Goal: Communication & Community: Answer question/provide support

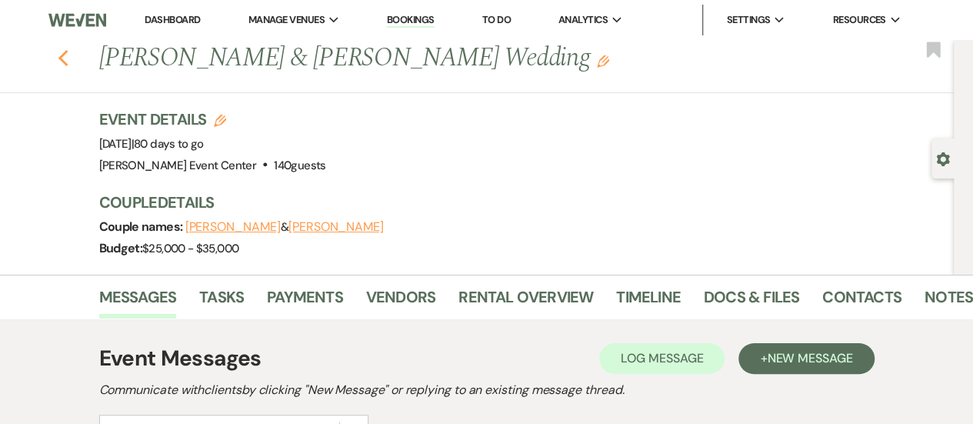
click at [65, 55] on icon "Previous" at bounding box center [64, 58] width 12 height 18
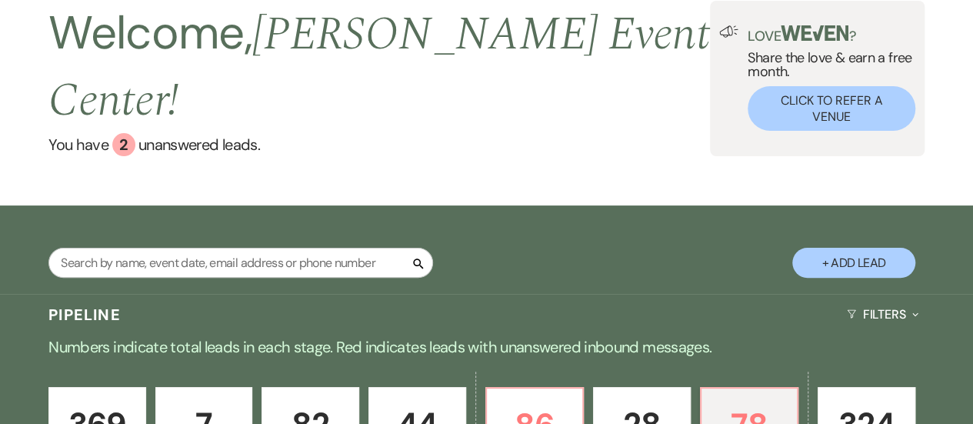
scroll to position [18, 0]
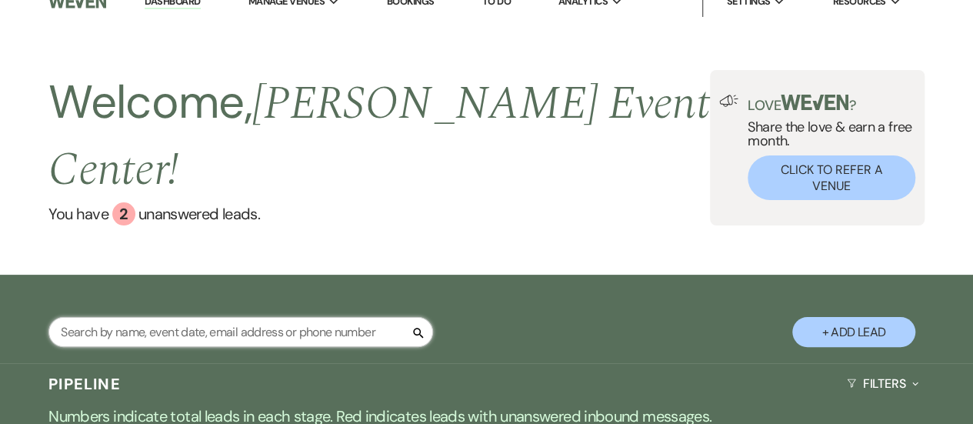
click at [220, 317] on input "text" at bounding box center [240, 332] width 384 height 30
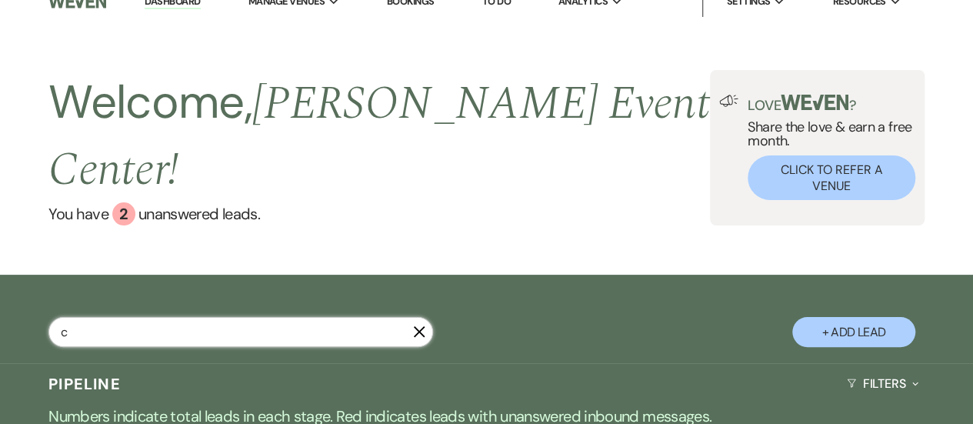
type input "cy"
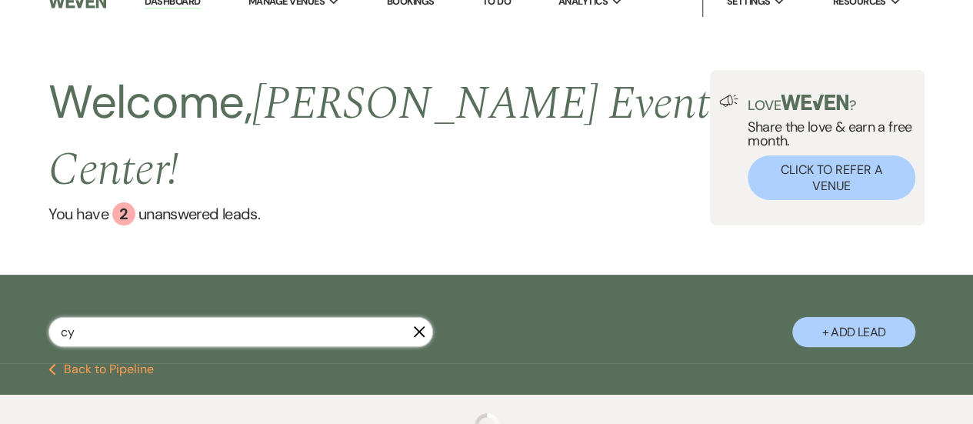
select select "4"
select select "5"
select select "8"
select select "6"
select select "4"
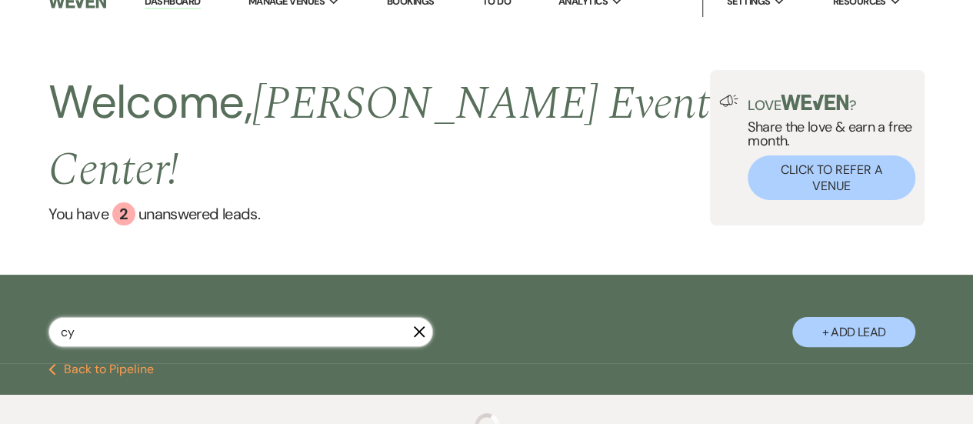
select select "8"
select select "11"
select select "8"
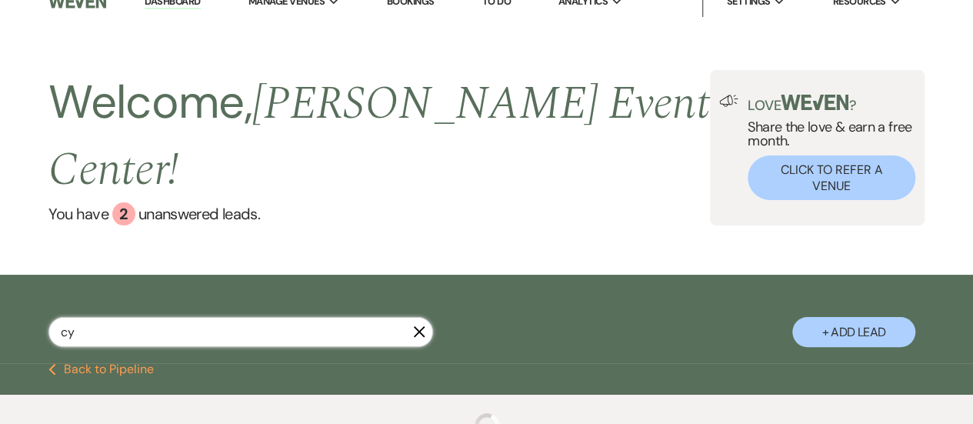
select select "10"
select select "8"
select select "3"
select select "8"
select select "1"
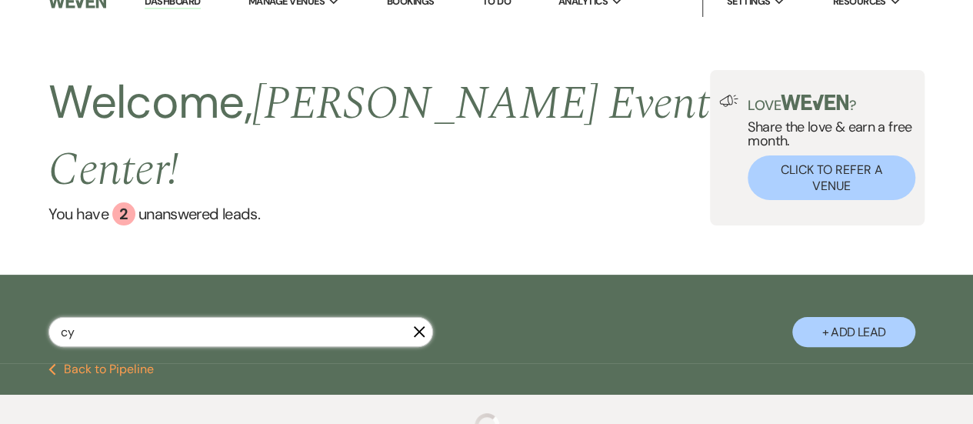
select select "8"
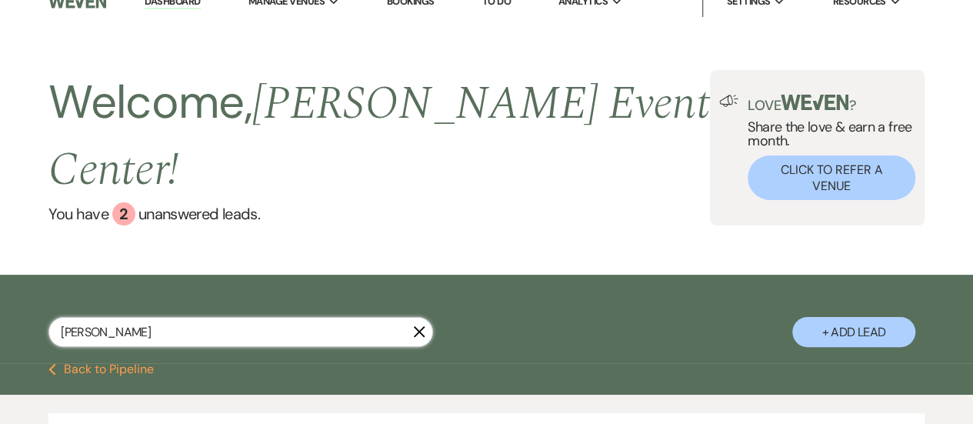
type input "[PERSON_NAME]"
select select "4"
select select "5"
select select "4"
select select "8"
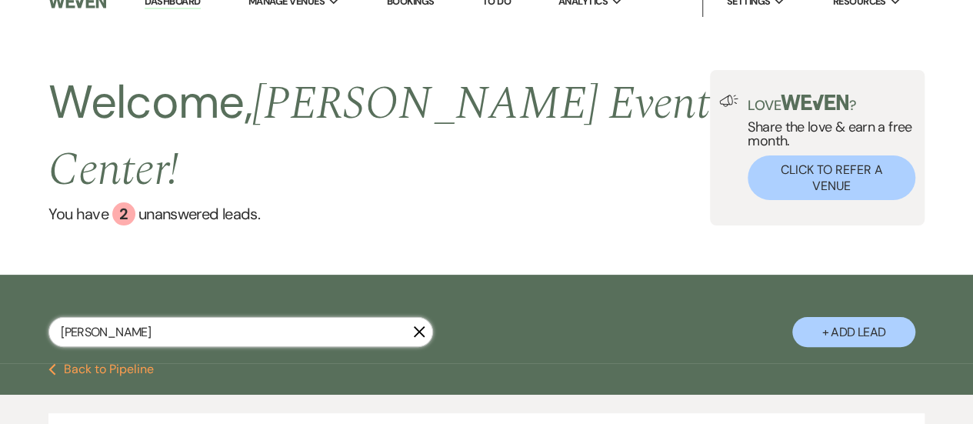
select select "8"
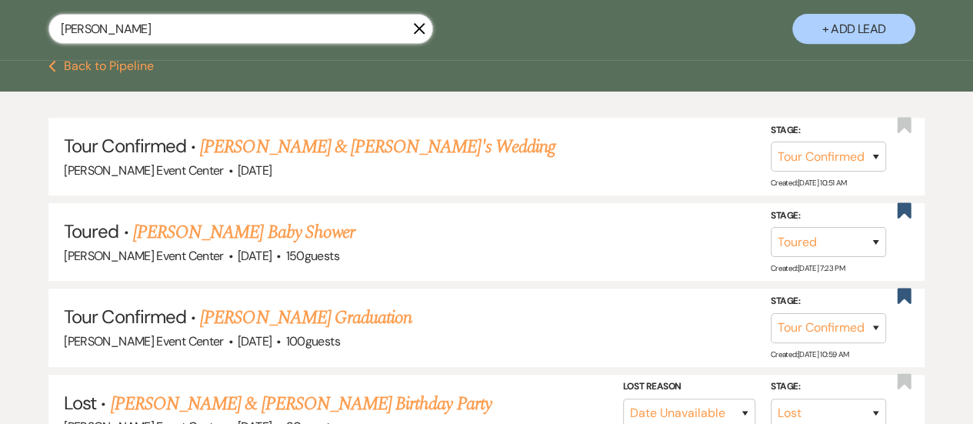
scroll to position [315, 0]
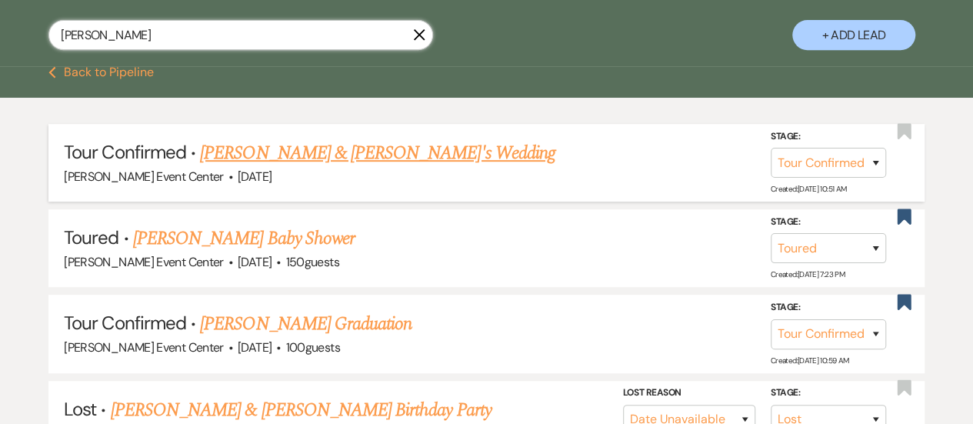
type input "[PERSON_NAME]"
click at [354, 139] on link "[PERSON_NAME] & [PERSON_NAME]'s Wedding" at bounding box center [377, 153] width 355 height 28
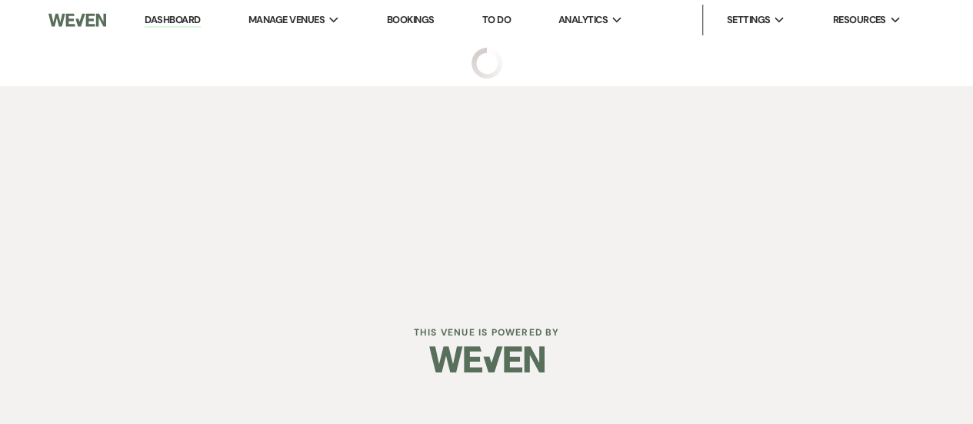
select select "4"
select select "5"
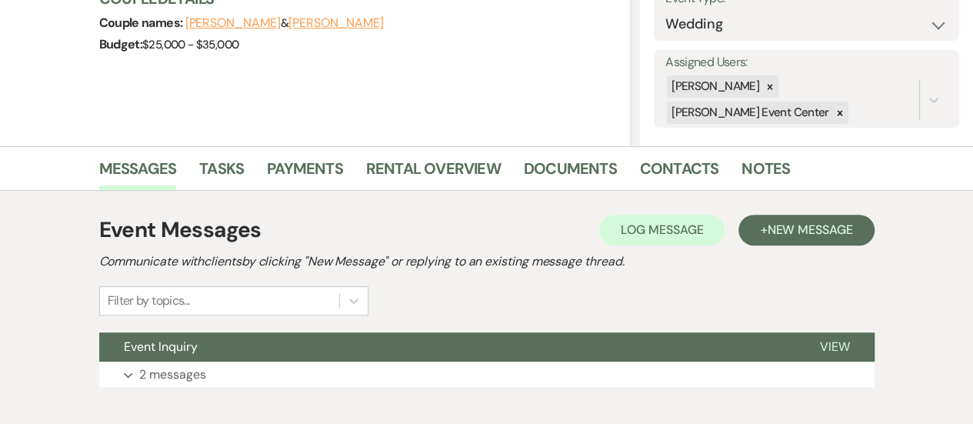
scroll to position [295, 0]
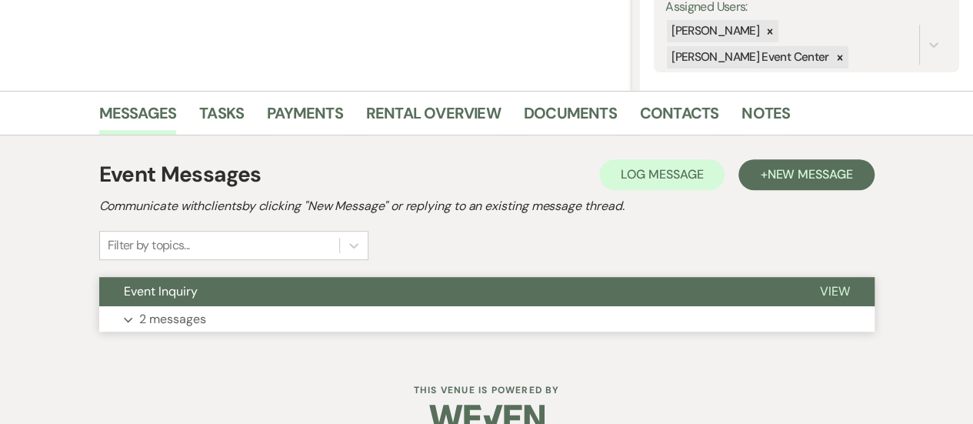
click at [822, 290] on span "View" at bounding box center [835, 291] width 30 height 16
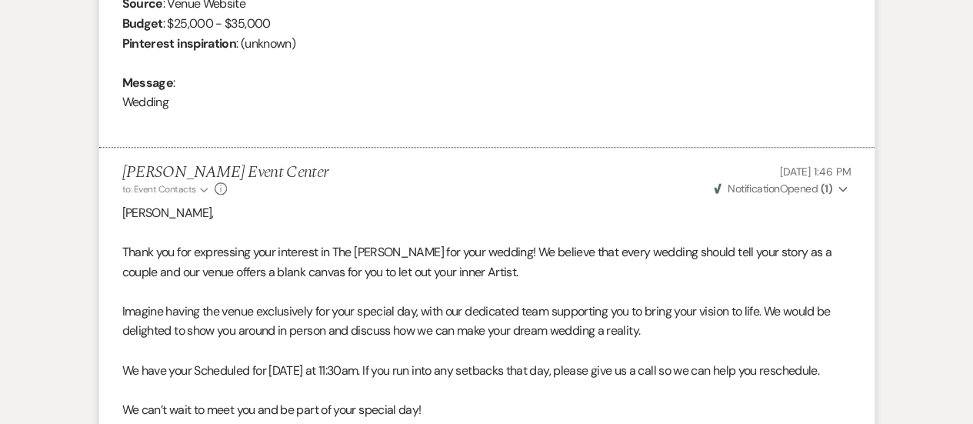
scroll to position [707, 0]
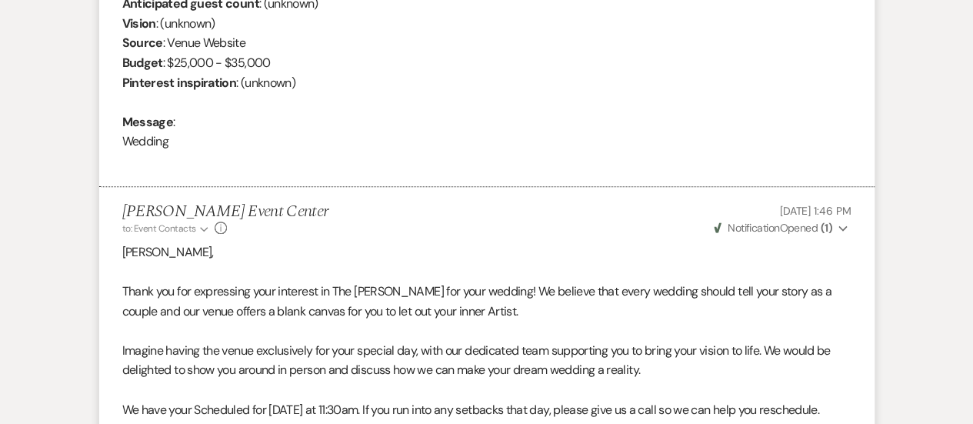
click at [843, 224] on icon "Expand" at bounding box center [842, 228] width 9 height 11
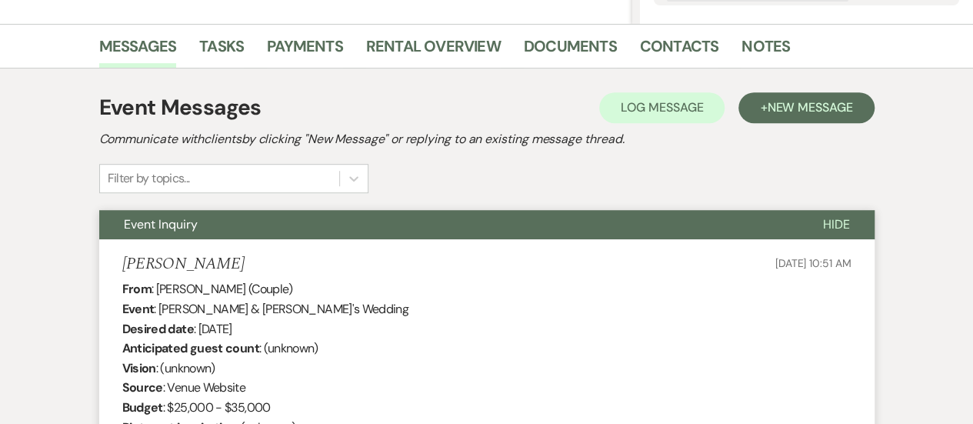
scroll to position [323, 0]
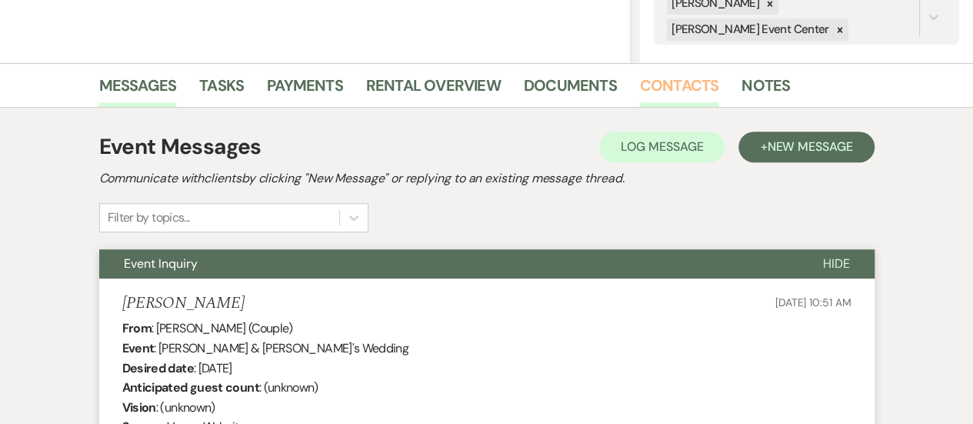
click at [678, 79] on link "Contacts" at bounding box center [679, 90] width 79 height 34
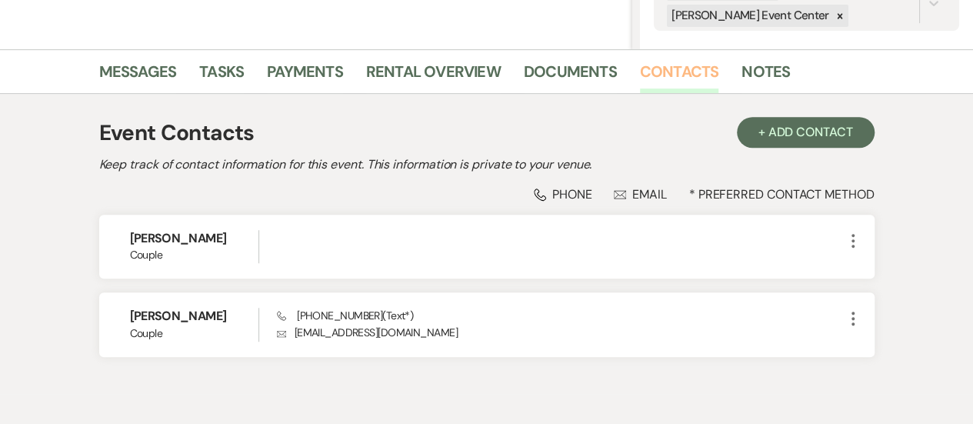
scroll to position [348, 0]
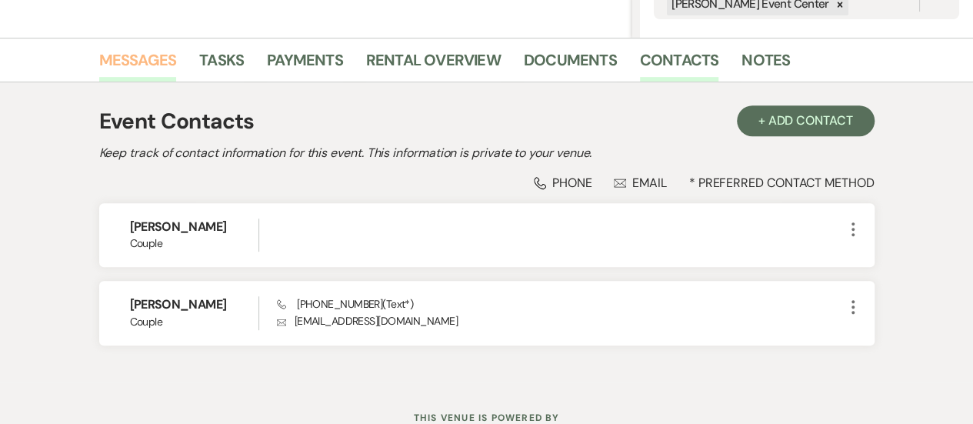
click at [149, 55] on link "Messages" at bounding box center [138, 65] width 78 height 34
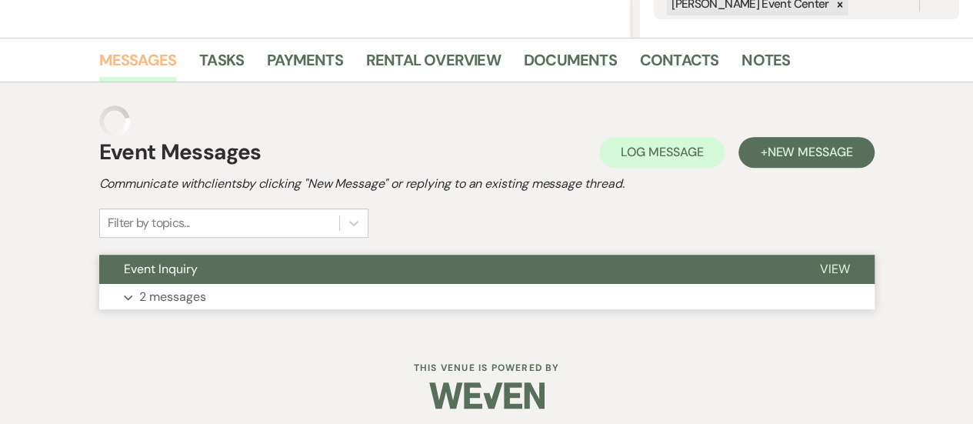
scroll to position [325, 0]
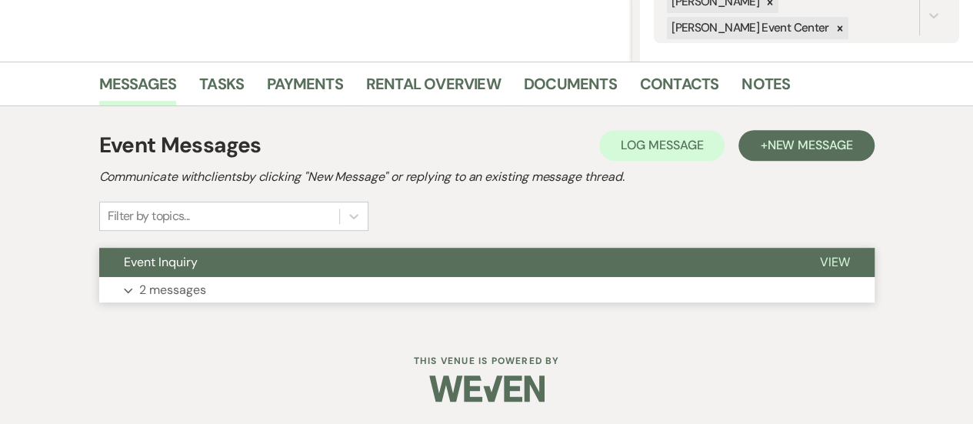
click at [827, 264] on span "View" at bounding box center [835, 262] width 30 height 16
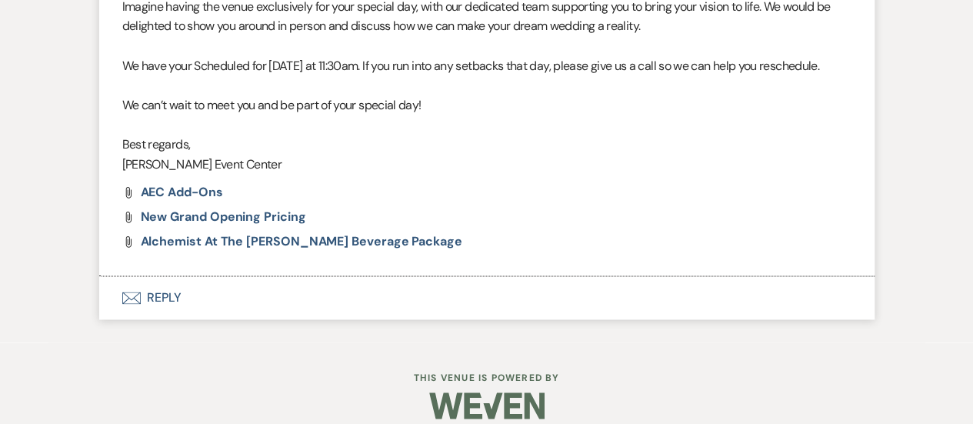
scroll to position [1052, 0]
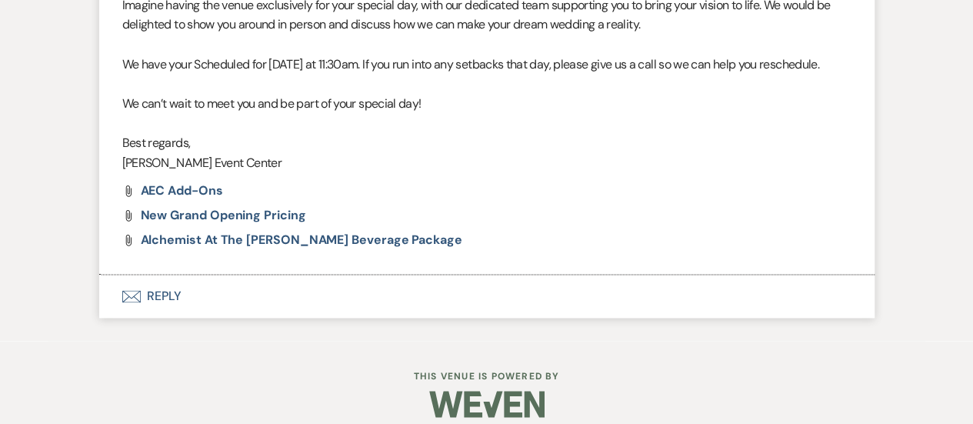
click at [156, 316] on button "Envelope Reply" at bounding box center [486, 296] width 775 height 43
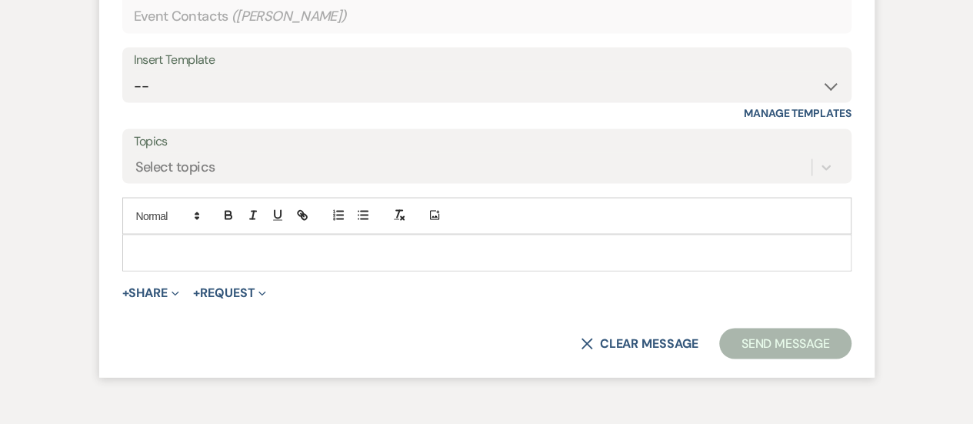
scroll to position [1407, 0]
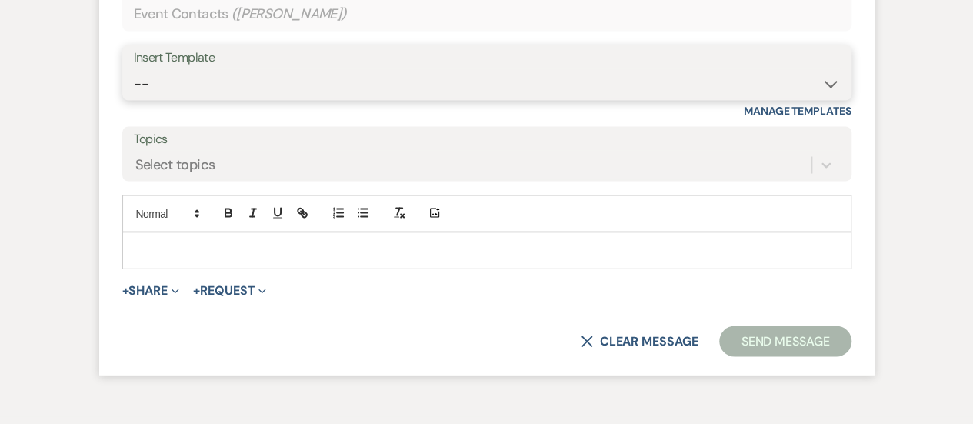
click at [315, 94] on select "-- Weven Planning Portal Introduction (Booked Events) Initial Inquiry Response …" at bounding box center [487, 83] width 706 height 30
select select "2982"
click at [134, 86] on select "-- Weven Planning Portal Introduction (Booked Events) Initial Inquiry Response …" at bounding box center [487, 83] width 706 height 30
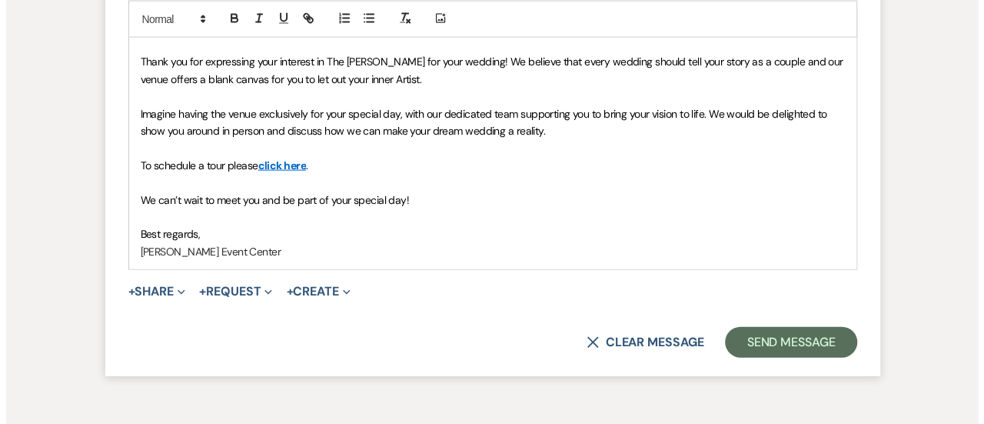
scroll to position [1644, 0]
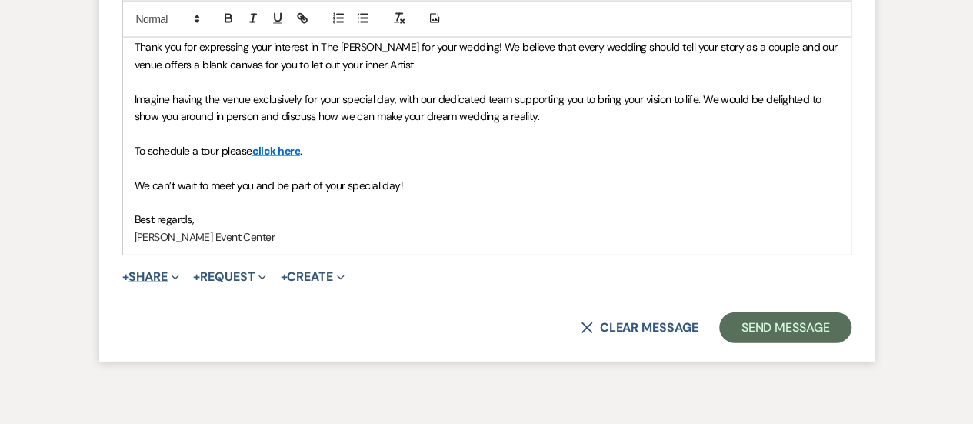
click at [179, 285] on span "Expand" at bounding box center [174, 276] width 12 height 16
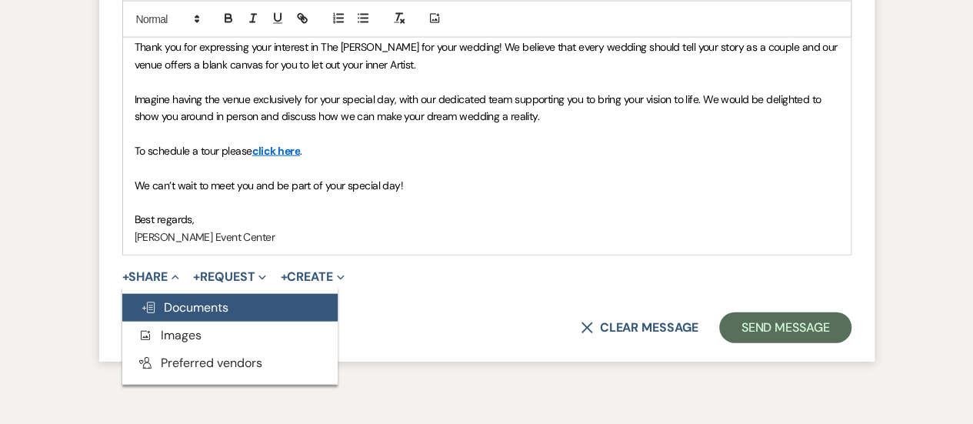
click at [211, 315] on span "Doc Upload Documents" at bounding box center [185, 307] width 88 height 16
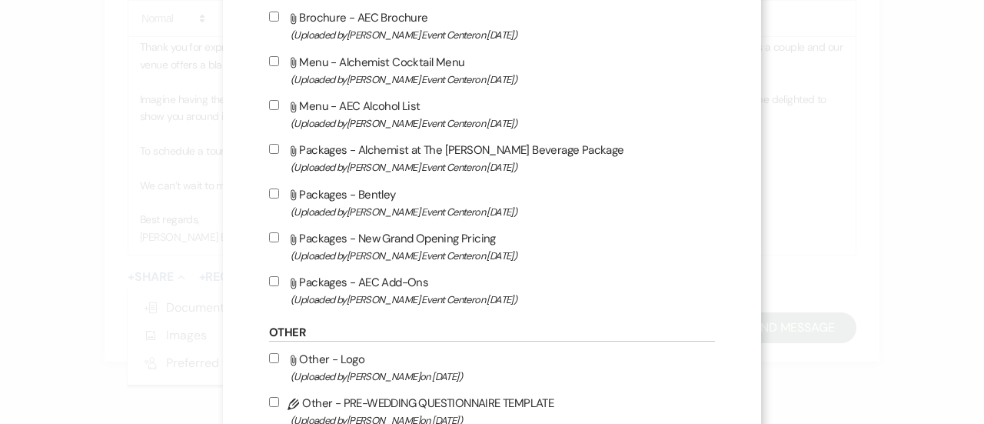
scroll to position [2641, 0]
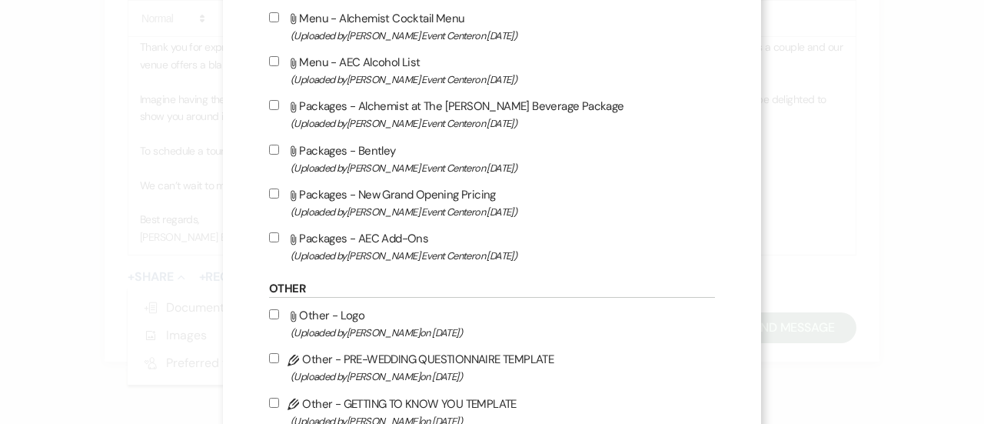
click at [443, 208] on span "(Uploaded by [PERSON_NAME] Event Center on [DATE] )" at bounding box center [503, 212] width 424 height 18
click at [279, 198] on input "Attach File Packages - New Grand Opening Pricing (Uploaded by [PERSON_NAME] Eve…" at bounding box center [274, 193] width 10 height 10
checkbox input "true"
click at [384, 236] on label "Attach File Packages - AEC Add-Ons (Uploaded by [PERSON_NAME] Event Center on […" at bounding box center [492, 246] width 446 height 36
click at [279, 236] on input "Attach File Packages - AEC Add-Ons (Uploaded by [PERSON_NAME] Event Center on […" at bounding box center [274, 237] width 10 height 10
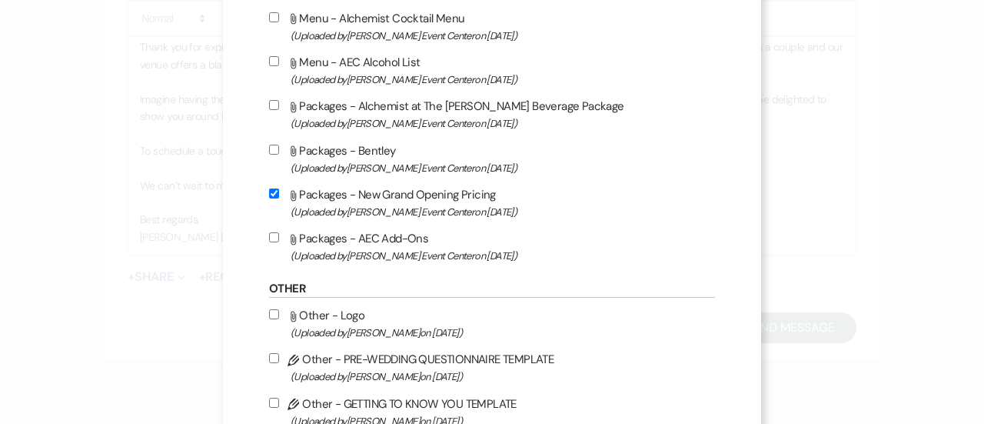
checkbox input "true"
click at [383, 99] on label "Attach File Packages - Alchemist at The [PERSON_NAME] Beverage Package (Uploade…" at bounding box center [492, 114] width 446 height 36
click at [279, 100] on input "Attach File Packages - Alchemist at The [PERSON_NAME] Beverage Package (Uploade…" at bounding box center [274, 105] width 10 height 10
checkbox input "true"
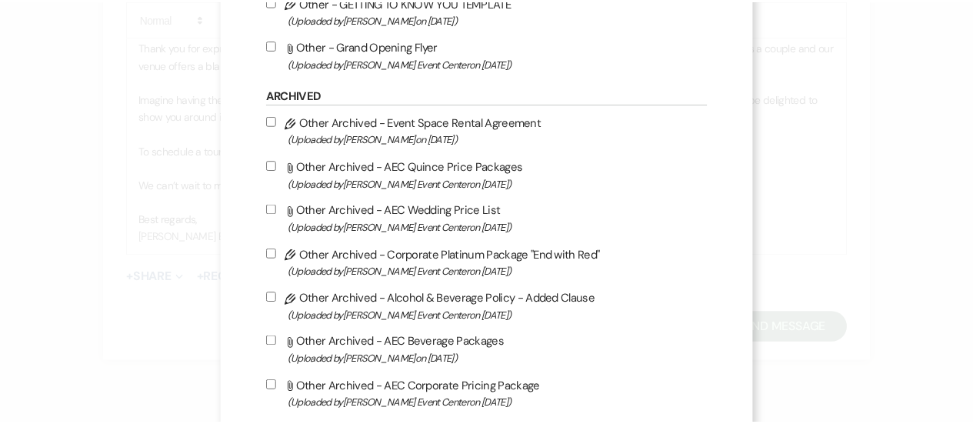
scroll to position [3342, 0]
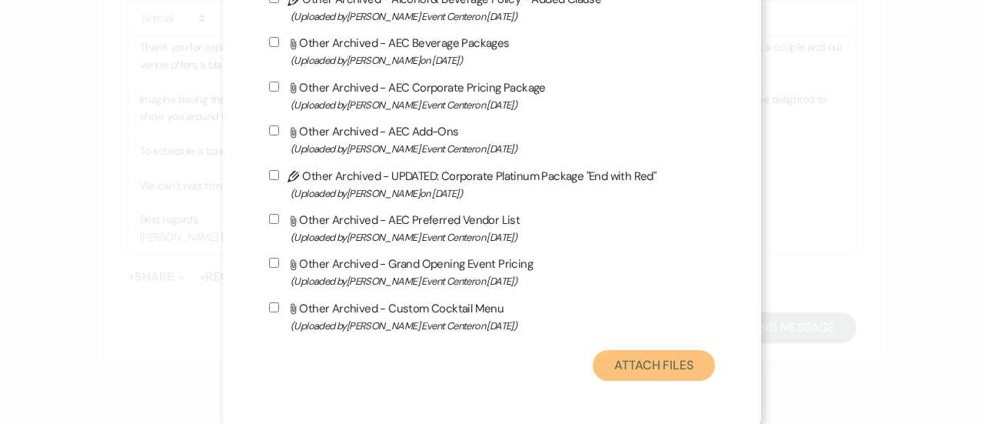
click at [660, 366] on button "Attach Files" at bounding box center [654, 365] width 122 height 31
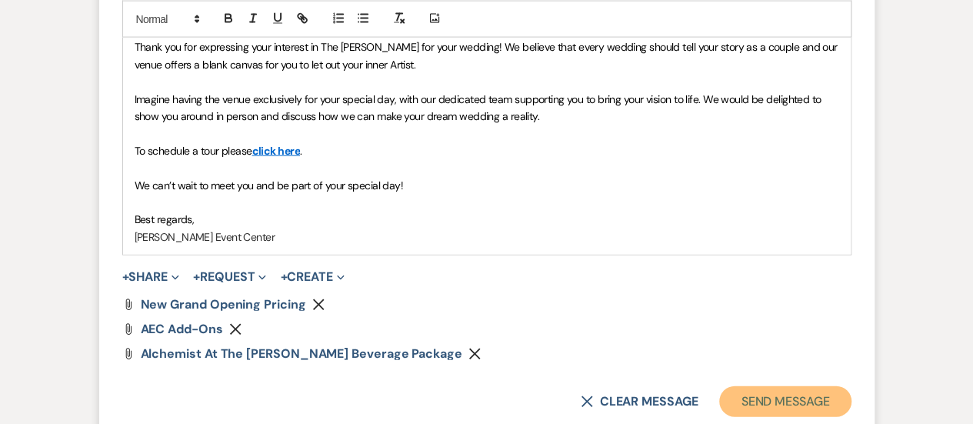
click at [770, 411] on button "Send Message" at bounding box center [784, 401] width 131 height 31
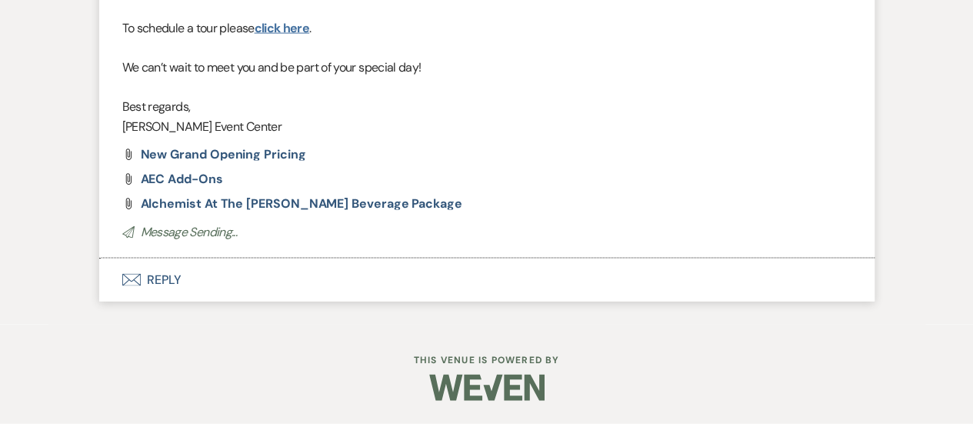
click at [277, 28] on link "click here" at bounding box center [282, 28] width 55 height 16
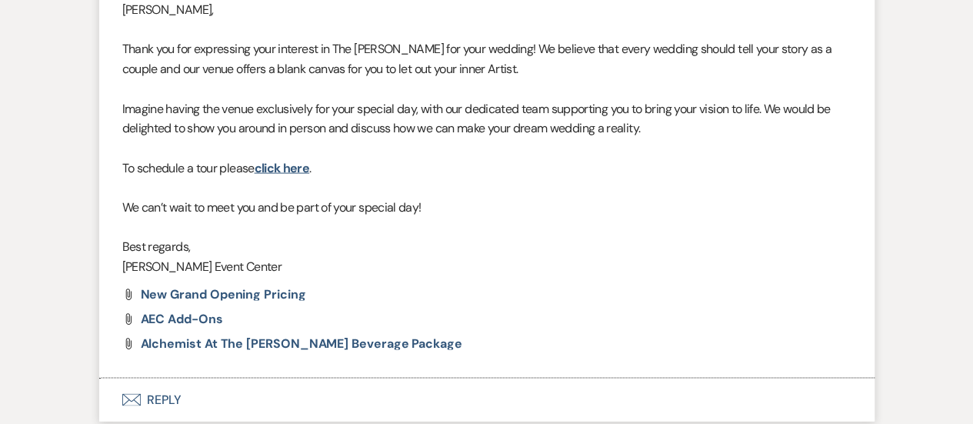
scroll to position [1343, 0]
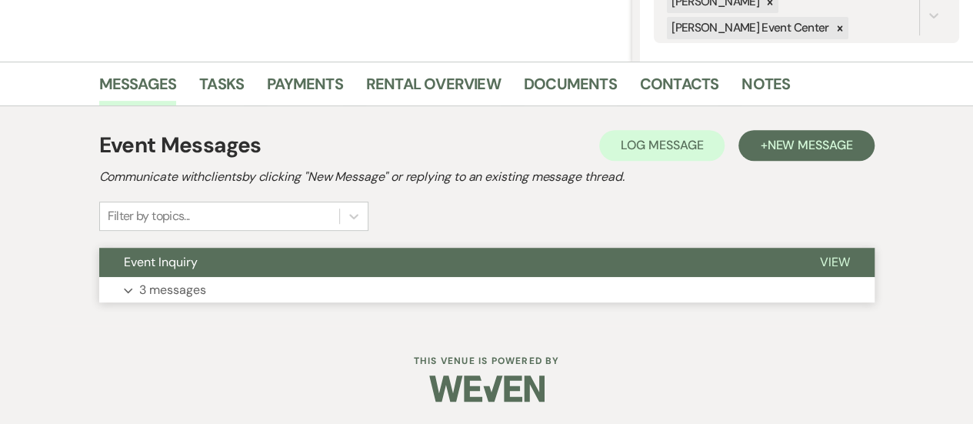
click at [841, 275] on button "View" at bounding box center [834, 262] width 79 height 29
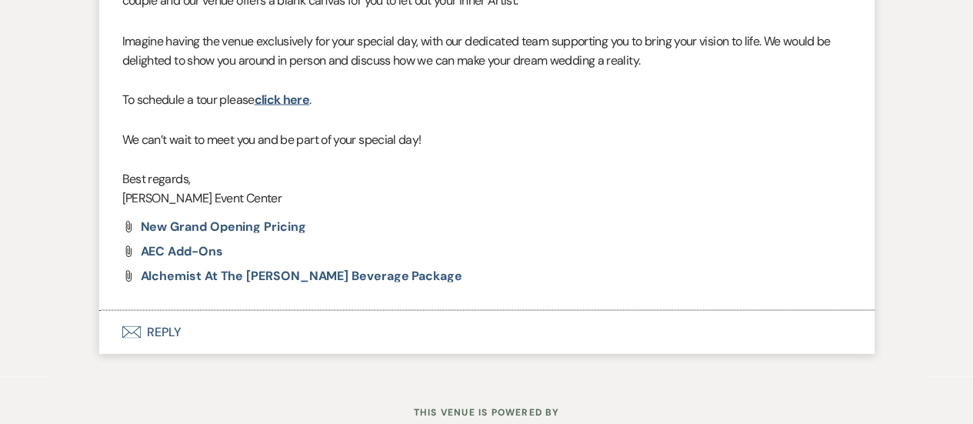
scroll to position [1452, 0]
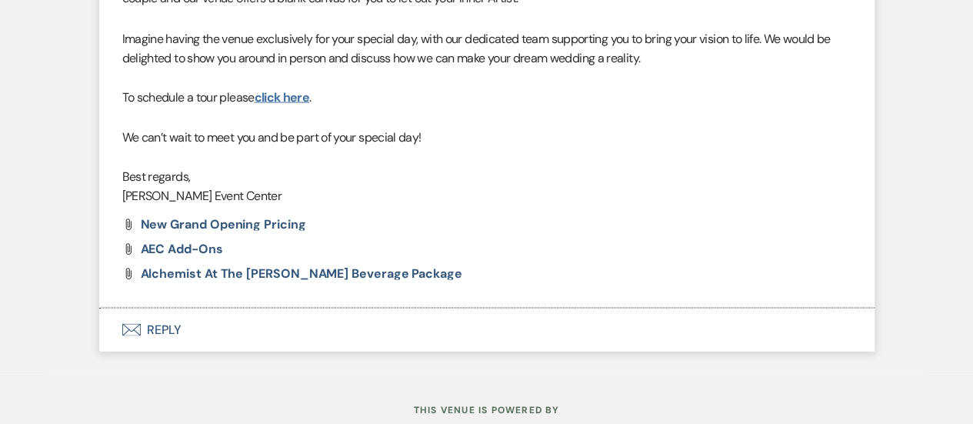
click at [283, 105] on link "click here" at bounding box center [282, 96] width 55 height 16
